Goal: Transaction & Acquisition: Purchase product/service

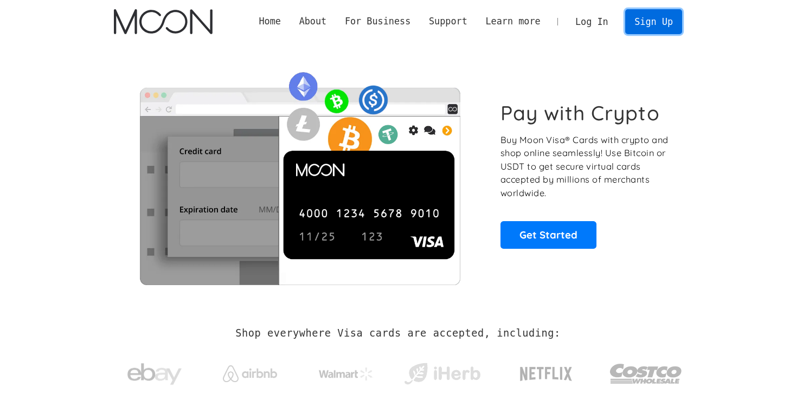
click at [644, 17] on link "Sign Up" at bounding box center [653, 21] width 56 height 24
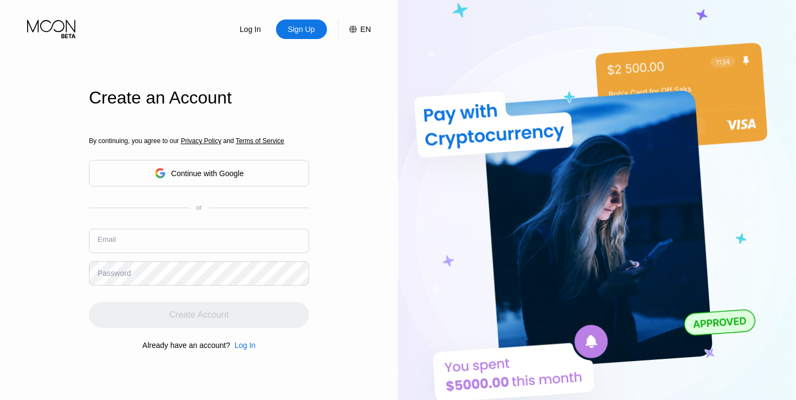
click at [277, 242] on input "text" at bounding box center [199, 241] width 220 height 24
type input "[EMAIL_ADDRESS][DOMAIN_NAME]"
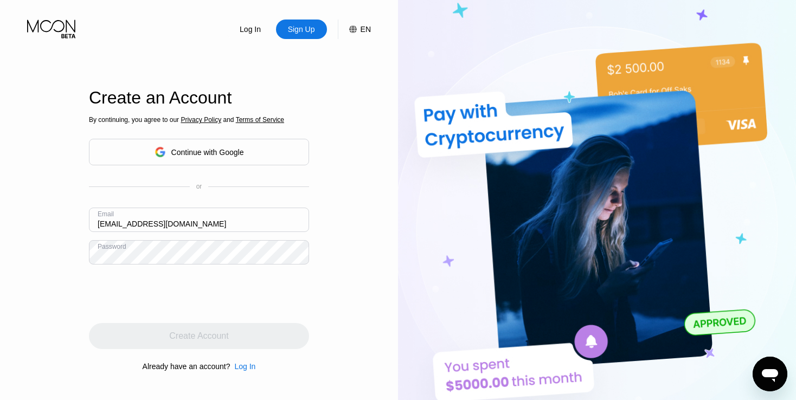
click at [214, 157] on div "Continue with Google" at bounding box center [207, 152] width 73 height 9
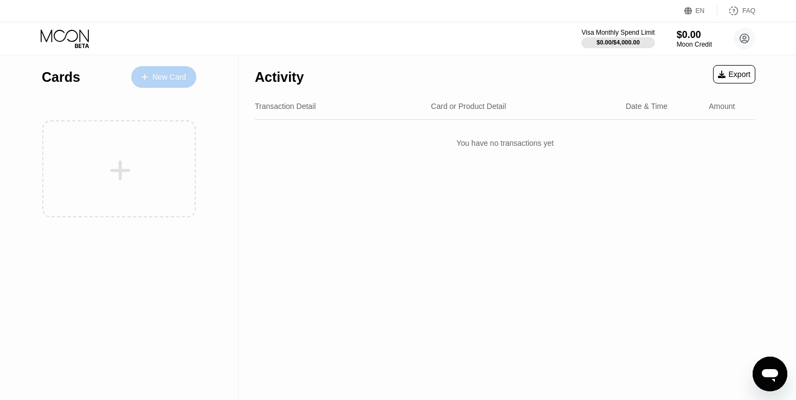
click at [159, 75] on div "New Card" at bounding box center [169, 77] width 34 height 9
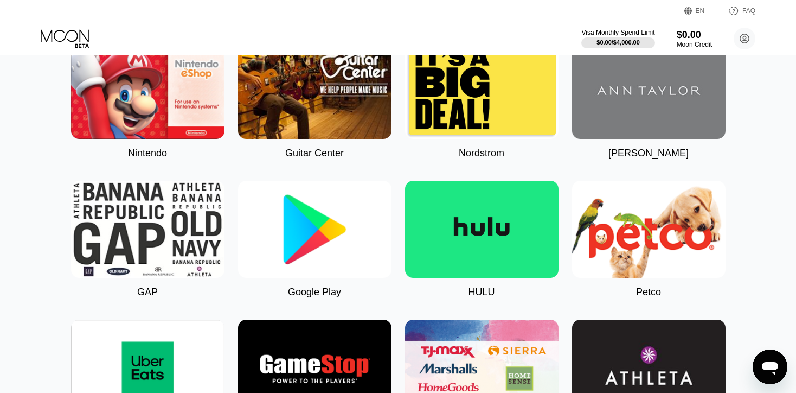
scroll to position [120, 0]
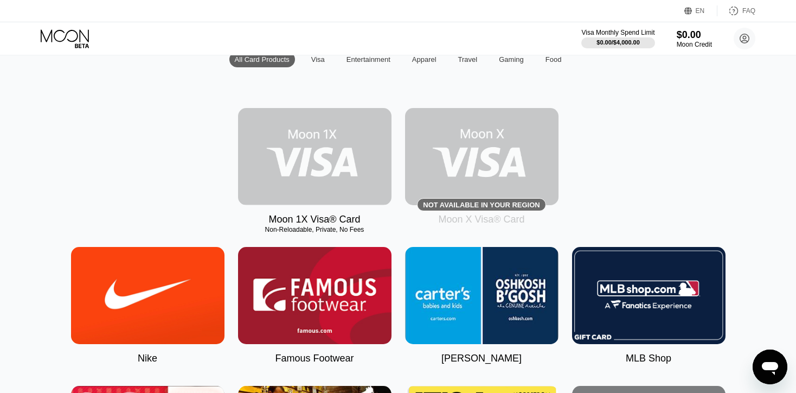
click at [283, 175] on img at bounding box center [315, 156] width 154 height 97
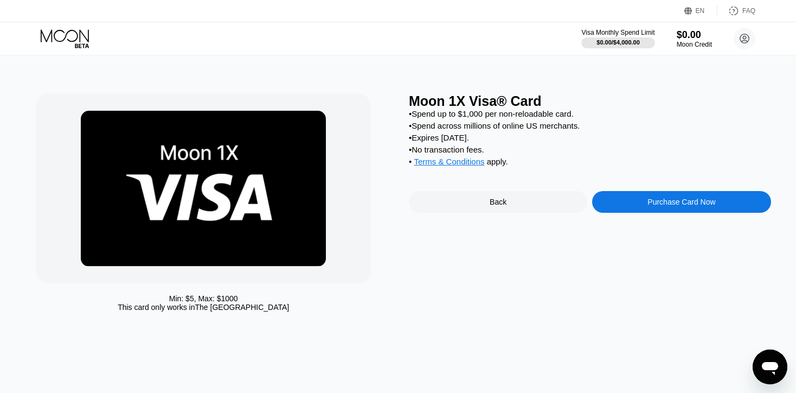
click at [685, 213] on div "Purchase Card Now" at bounding box center [681, 202] width 178 height 22
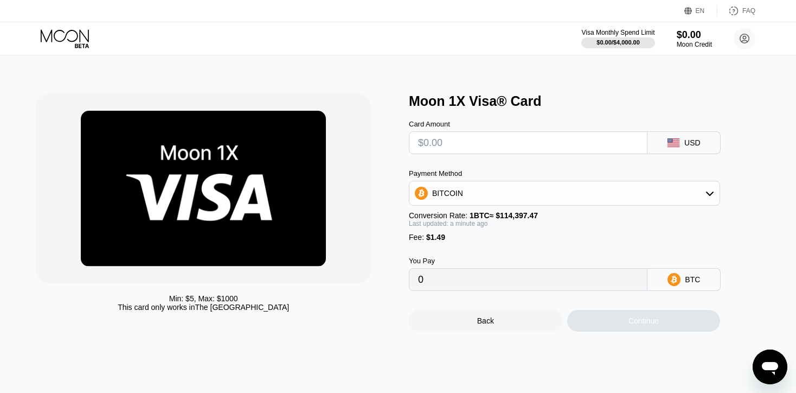
click at [634, 148] on input "text" at bounding box center [528, 143] width 220 height 22
click at [512, 151] on input "text" at bounding box center [528, 143] width 220 height 22
type input "$3"
type input "0.00003925"
type input "$30"
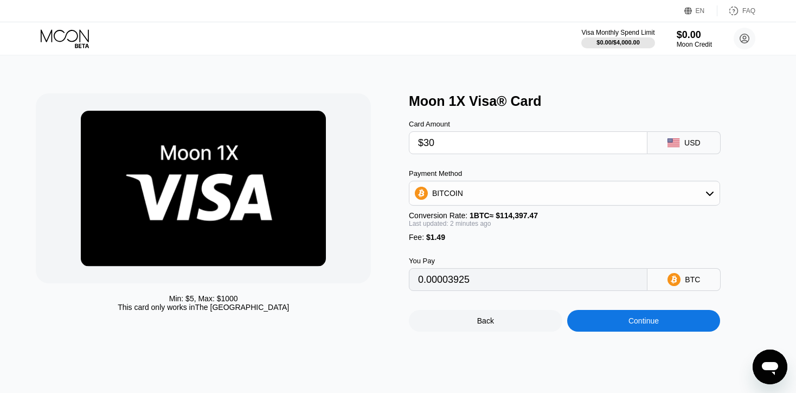
type input "0.00027527"
type input "$30"
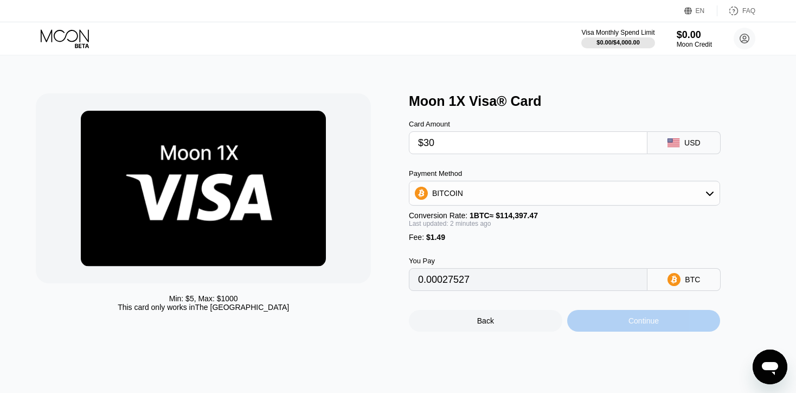
click at [685, 331] on div "Continue" at bounding box center [644, 321] width 154 height 22
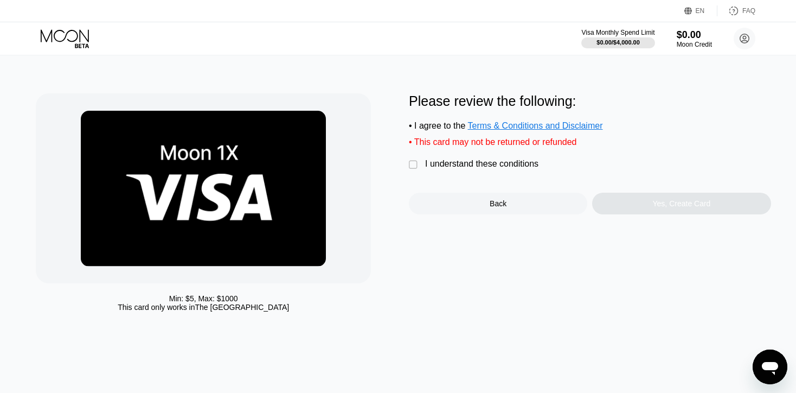
click at [414, 170] on div "" at bounding box center [414, 164] width 11 height 11
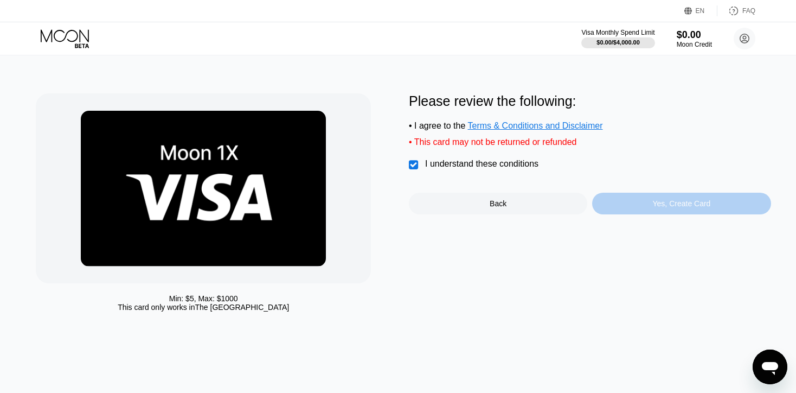
click at [622, 202] on div "Yes, Create Card" at bounding box center [681, 204] width 178 height 22
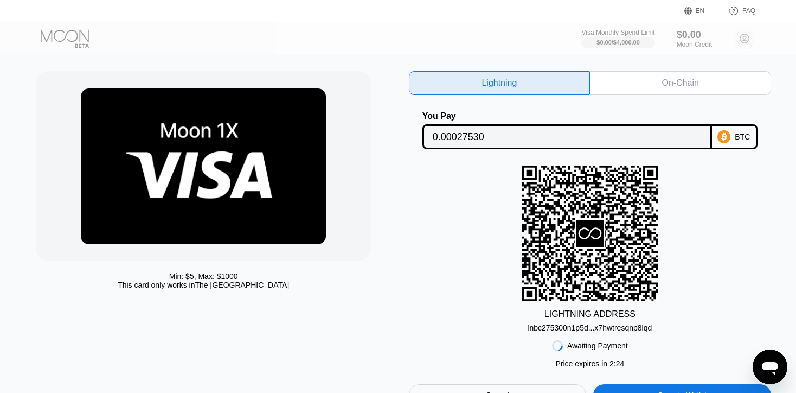
scroll to position [31, 0]
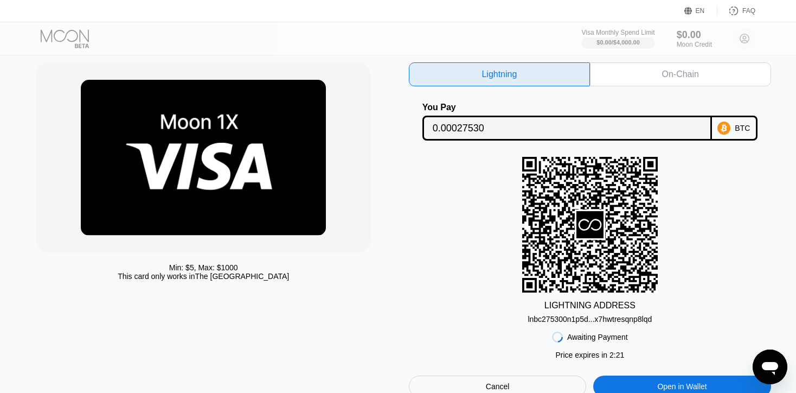
click at [741, 84] on div "On-Chain" at bounding box center [680, 74] width 181 height 24
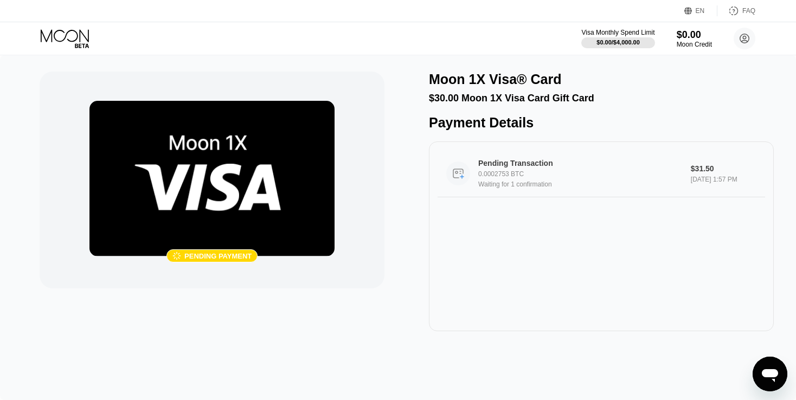
click at [516, 178] on div "0.0002753 BTC" at bounding box center [584, 174] width 212 height 8
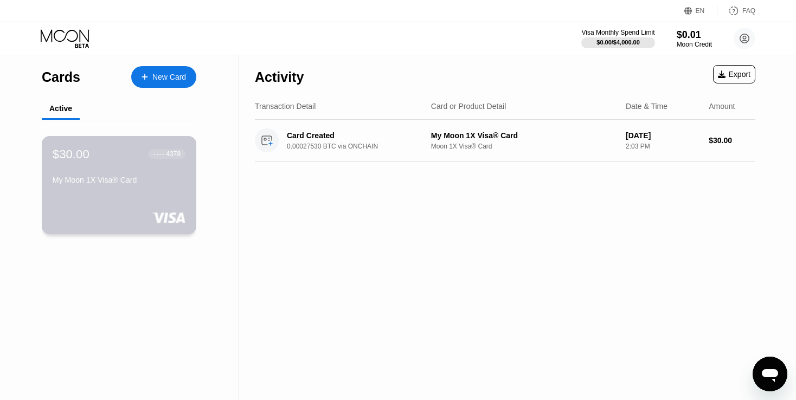
click at [164, 158] on div "● ● ● ● 4378" at bounding box center [167, 154] width 27 height 8
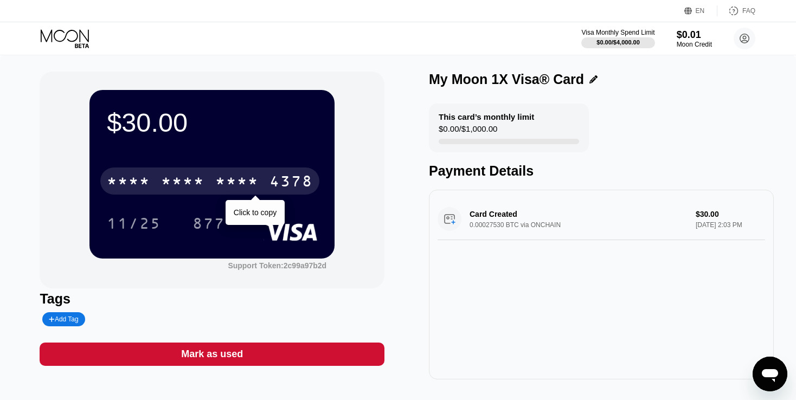
click at [216, 182] on div "* * * *" at bounding box center [236, 182] width 43 height 17
click at [219, 181] on div "* * * *" at bounding box center [236, 182] width 43 height 17
click at [239, 188] on div "2386" at bounding box center [236, 182] width 43 height 17
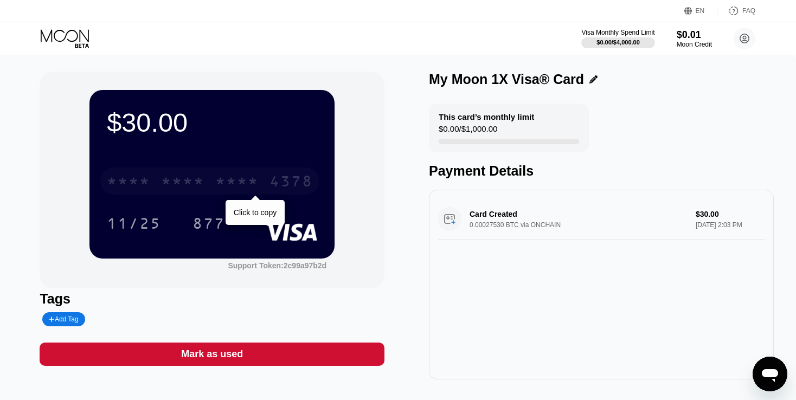
click at [225, 173] on div "* * * * * * * * * * * * 4378" at bounding box center [209, 181] width 219 height 27
click at [264, 184] on div "4513 6500 2386 4378" at bounding box center [209, 181] width 219 height 27
drag, startPoint x: 247, startPoint y: 187, endPoint x: 266, endPoint y: 200, distance: 23.2
click at [251, 186] on div "* * * *" at bounding box center [236, 182] width 43 height 17
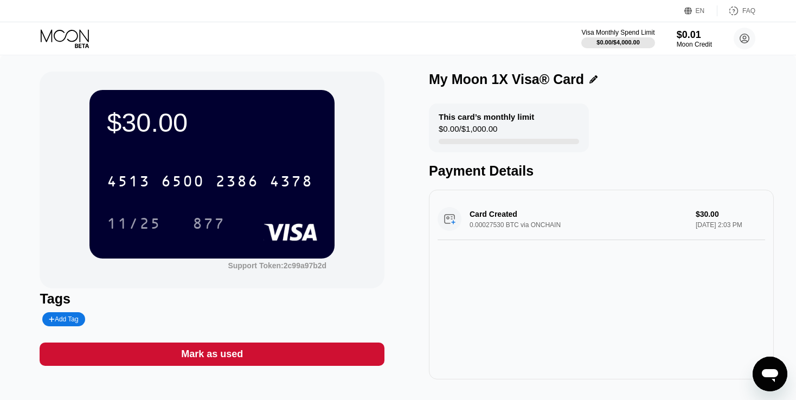
click at [663, 146] on div "This card’s monthly limit $0.00 / $1,000.00 Payment Details" at bounding box center [601, 141] width 345 height 75
click at [466, 133] on div "$0.00 / $1,000.00" at bounding box center [468, 131] width 59 height 15
click at [743, 41] on icon at bounding box center [745, 39] width 6 height 6
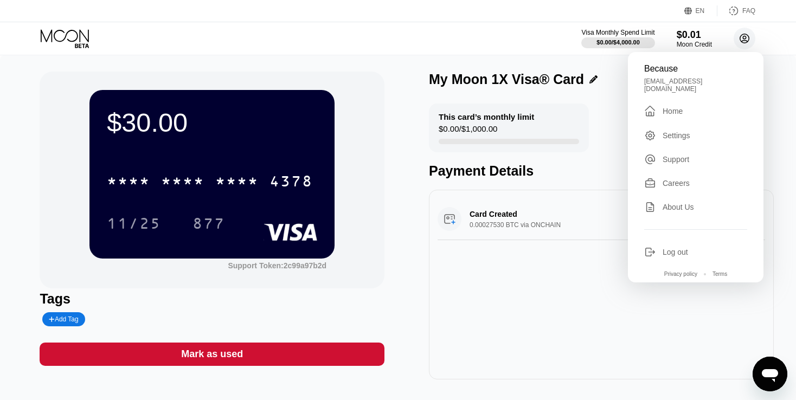
click at [743, 41] on icon at bounding box center [745, 39] width 6 height 6
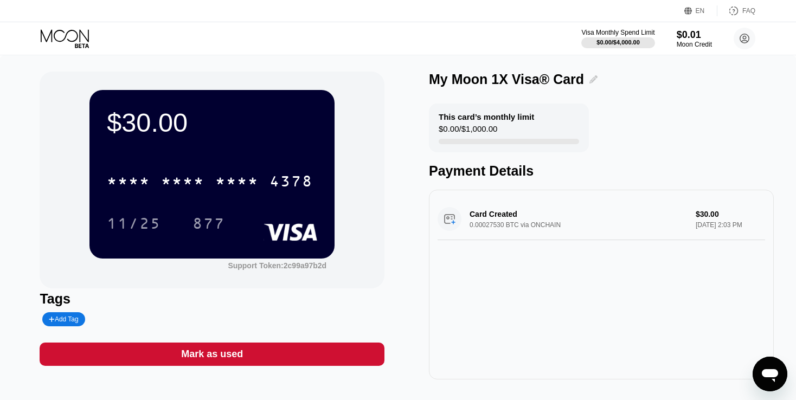
click at [590, 81] on icon at bounding box center [594, 79] width 8 height 8
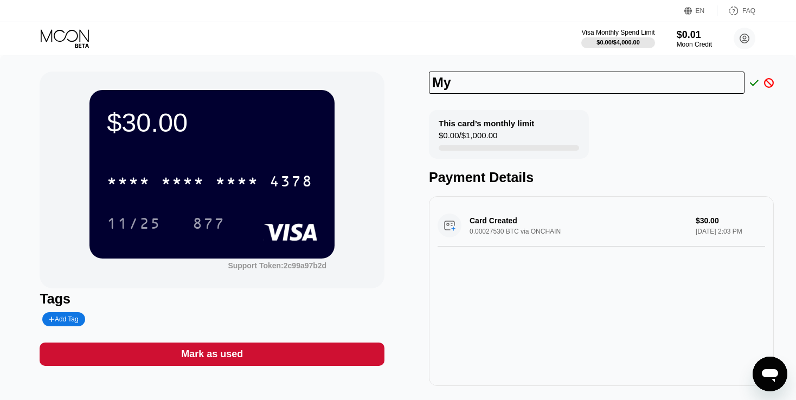
type input "M"
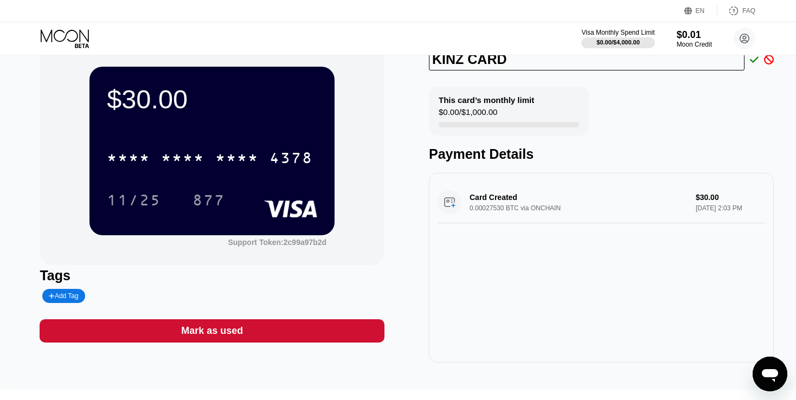
scroll to position [17, 0]
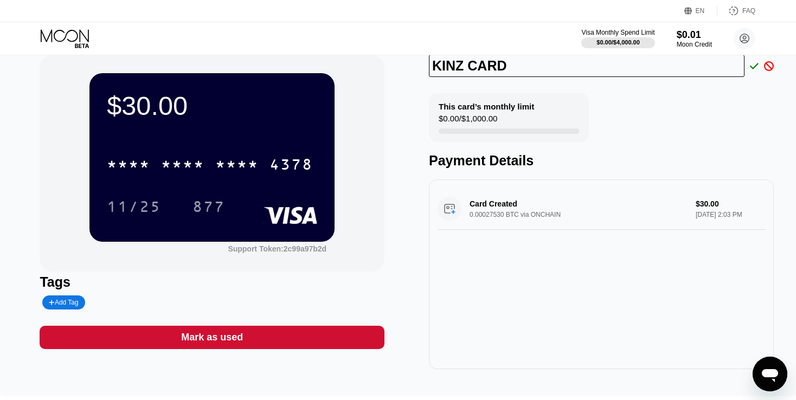
click at [740, 77] on input "KINZ CARD" at bounding box center [587, 66] width 316 height 22
type input "KINZ CARD"
click at [753, 64] on icon at bounding box center [754, 66] width 9 height 10
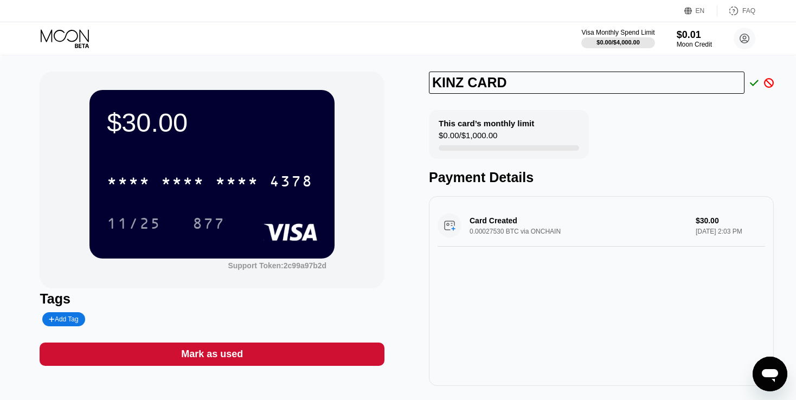
click at [718, 105] on div "KINZ CARD This card’s monthly limit $0.00 / $1,000.00 Payment Details Card Crea…" at bounding box center [601, 229] width 345 height 315
click at [687, 36] on div "$0.01" at bounding box center [694, 34] width 36 height 11
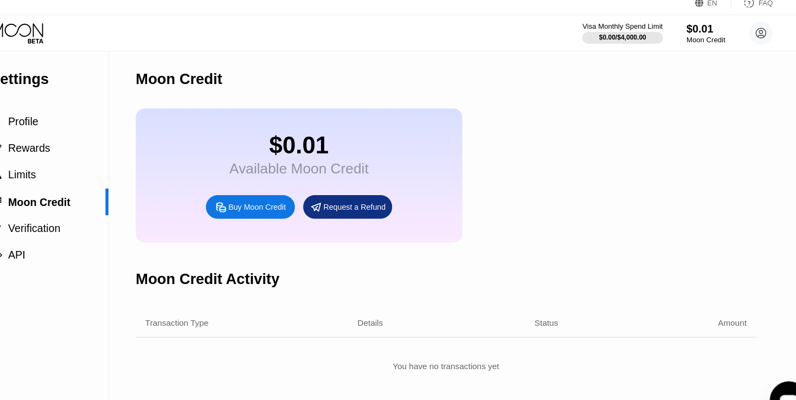
scroll to position [2, 0]
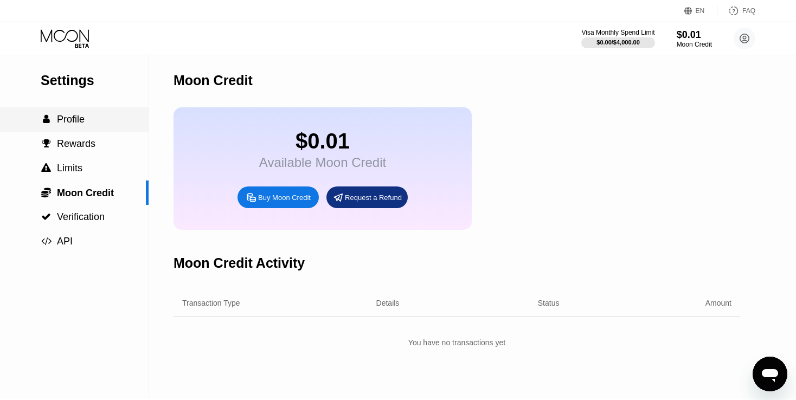
click at [76, 122] on span "Profile" at bounding box center [71, 119] width 28 height 11
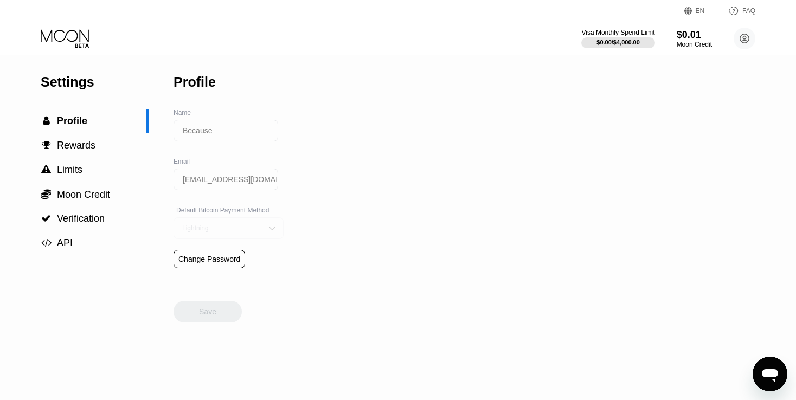
click at [241, 231] on div "Lightning" at bounding box center [221, 229] width 82 height 8
click at [235, 276] on div "On-Chain" at bounding box center [229, 272] width 98 height 8
click at [246, 231] on div "On-Chain" at bounding box center [221, 229] width 82 height 8
click at [208, 317] on div "Save" at bounding box center [207, 312] width 17 height 10
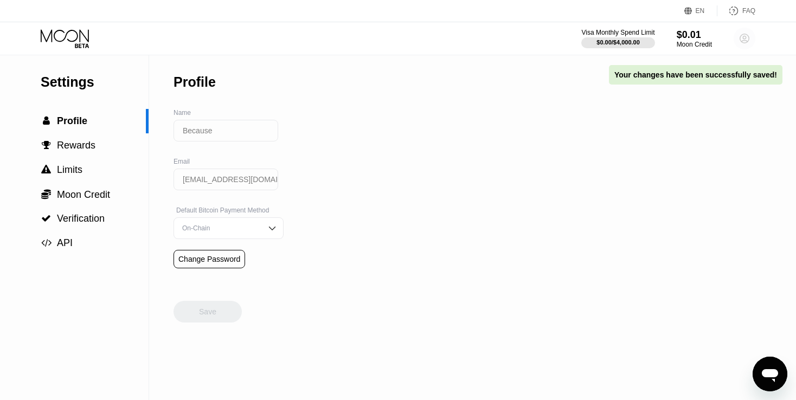
click at [743, 35] on circle at bounding box center [745, 39] width 22 height 22
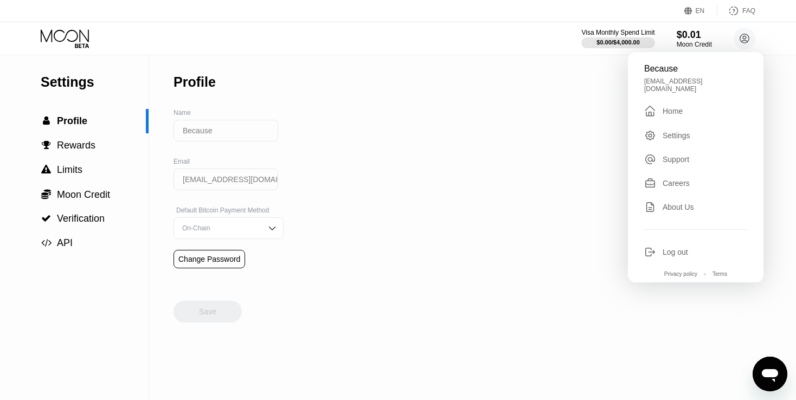
click at [670, 109] on div "Home" at bounding box center [673, 111] width 20 height 9
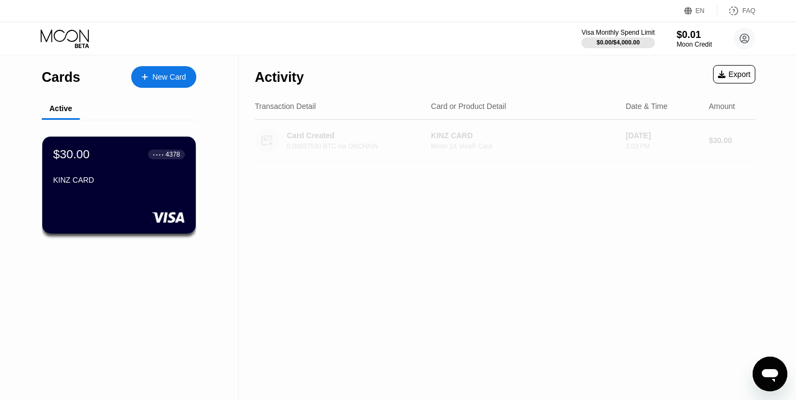
click at [581, 134] on div "KINZ CARD" at bounding box center [524, 135] width 186 height 9
click at [265, 144] on circle at bounding box center [267, 141] width 24 height 24
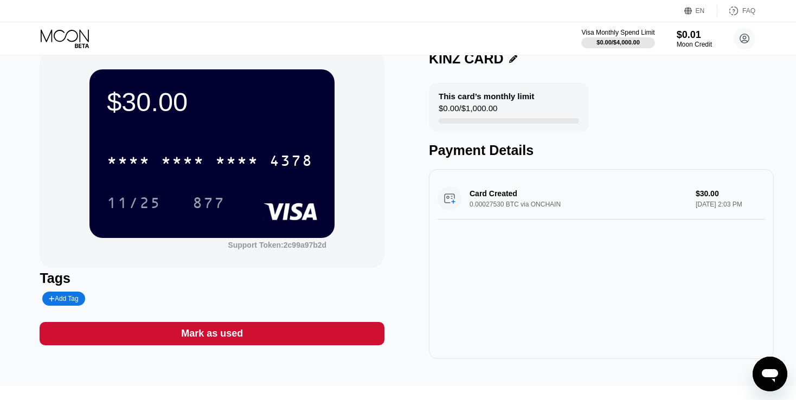
scroll to position [20, 0]
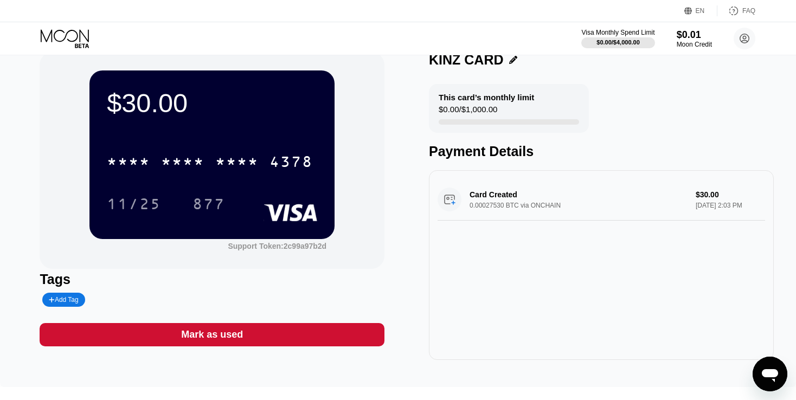
click at [514, 199] on div "Card Created 0.00027530 BTC via ONCHAIN $30.00 Sep 21, 2025 2:03 PM" at bounding box center [602, 200] width 328 height 42
click at [512, 202] on div "Card Created 0.00027530 BTC via ONCHAIN $30.00 Sep 21, 2025 2:03 PM" at bounding box center [602, 200] width 328 height 42
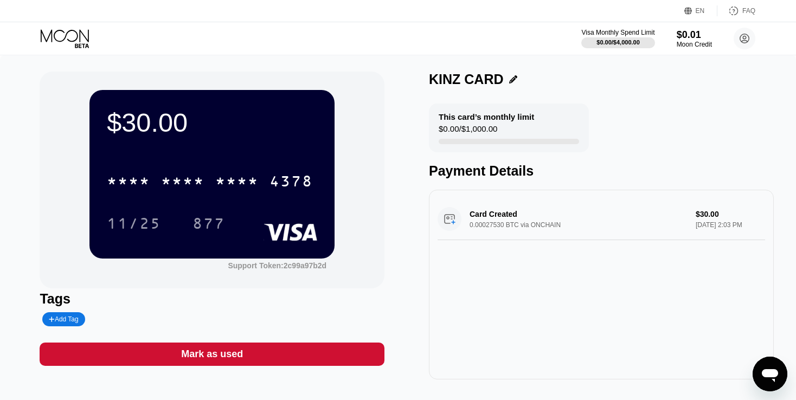
click at [484, 218] on div "Card Created 0.00027530 BTC via ONCHAIN $30.00 Sep 21, 2025 2:03 PM" at bounding box center [602, 220] width 328 height 42
drag, startPoint x: 484, startPoint y: 218, endPoint x: 478, endPoint y: 218, distance: 6.5
click at [482, 218] on div "Card Created 0.00027530 BTC via ONCHAIN $30.00 Sep 21, 2025 2:03 PM" at bounding box center [602, 220] width 328 height 42
click at [746, 36] on circle at bounding box center [745, 39] width 22 height 22
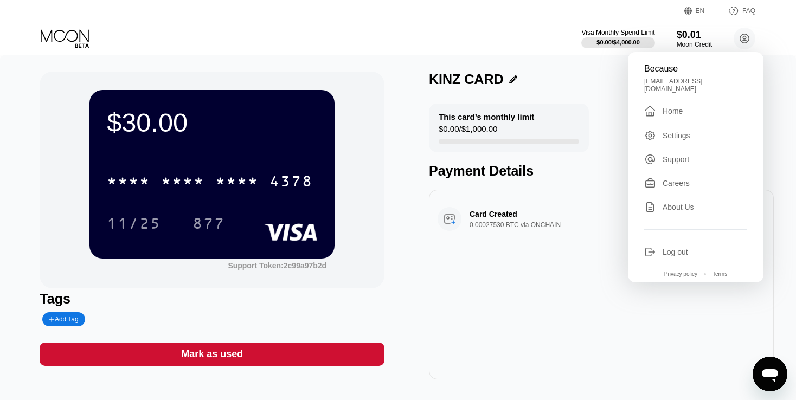
click at [664, 107] on div "Home" at bounding box center [673, 111] width 20 height 9
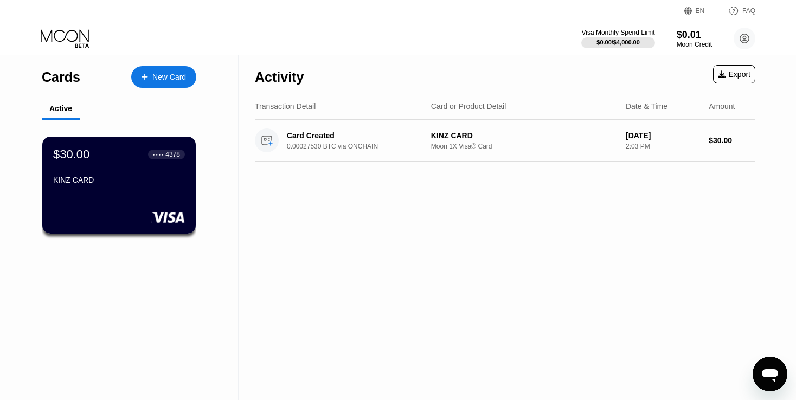
click at [158, 75] on div "New Card" at bounding box center [169, 77] width 34 height 9
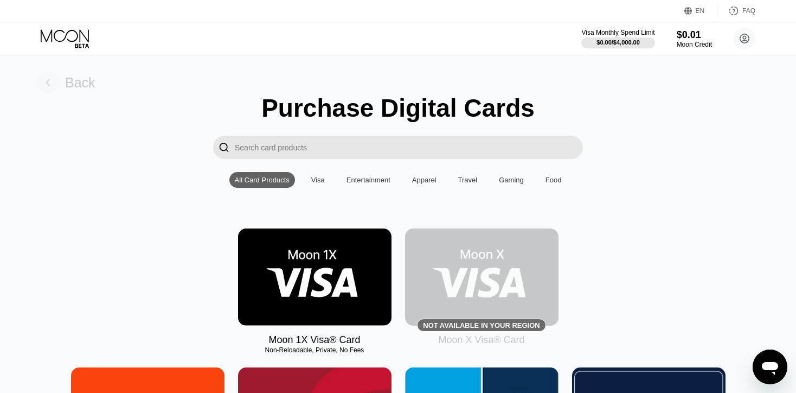
click at [73, 85] on div "Back" at bounding box center [80, 83] width 30 height 16
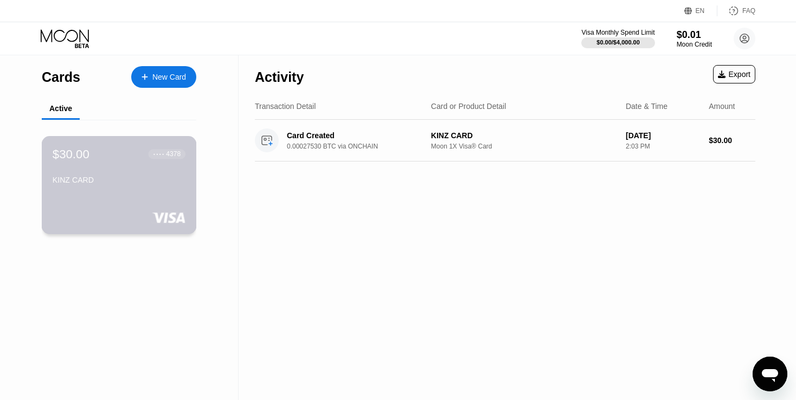
click at [146, 193] on div "$30.00 ● ● ● ● 4378 KINZ CARD" at bounding box center [119, 185] width 155 height 98
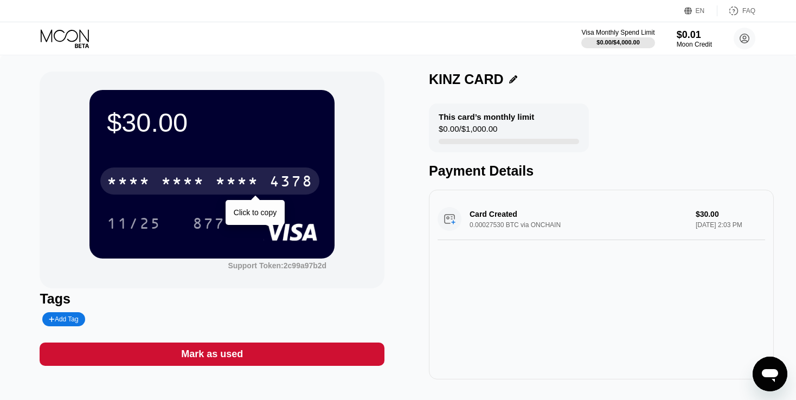
click at [237, 191] on div "* * * *" at bounding box center [236, 182] width 43 height 17
